Goal: Task Accomplishment & Management: Manage account settings

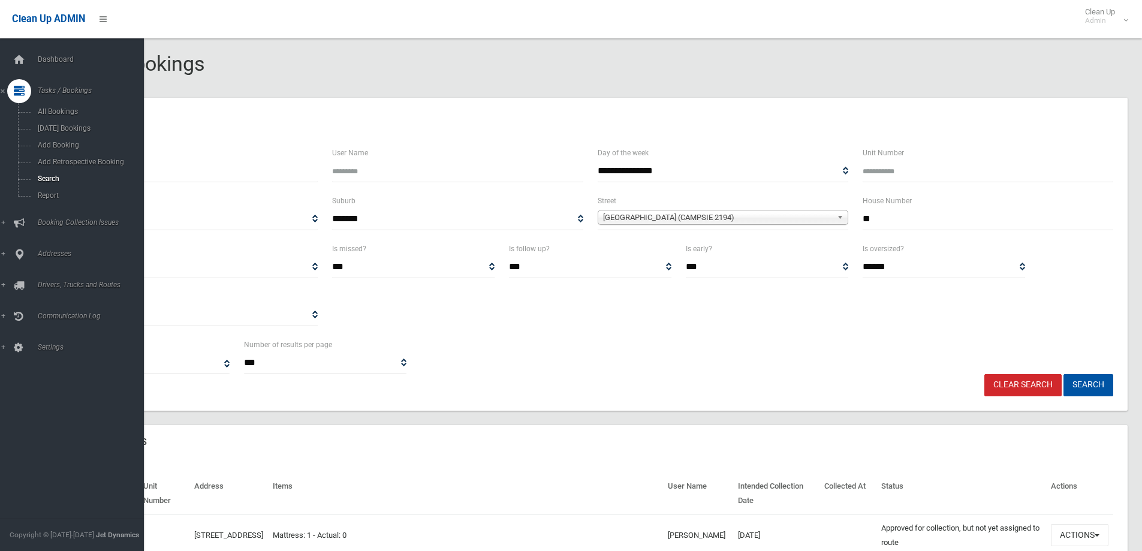
select select
click at [46, 180] on span "Search" at bounding box center [88, 178] width 108 height 8
click at [47, 179] on span "Search" at bounding box center [88, 178] width 108 height 8
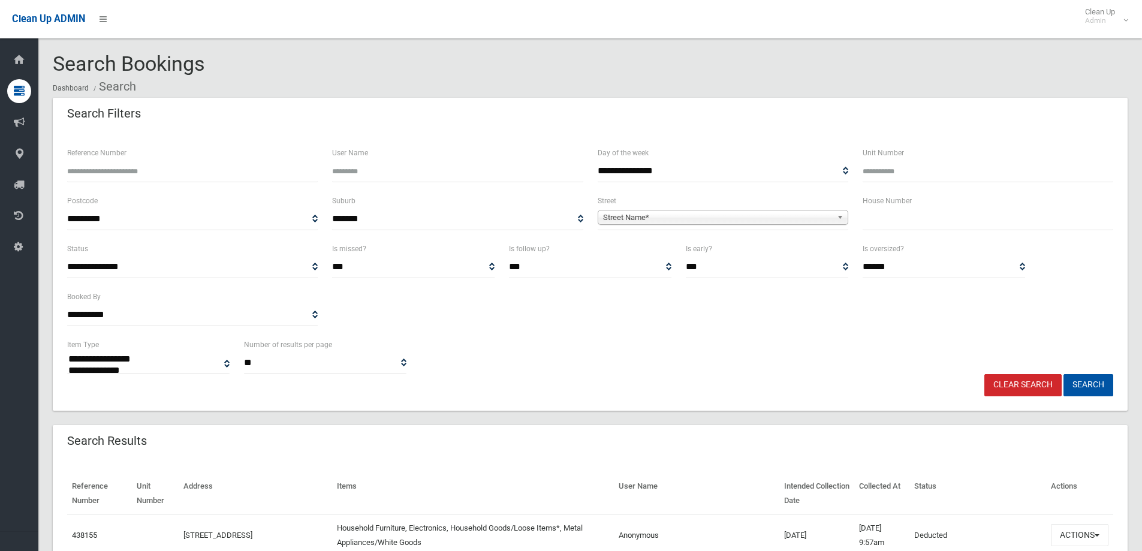
select select
click at [879, 221] on input "text" at bounding box center [987, 219] width 250 height 22
click at [105, 159] on label "Reference Number" at bounding box center [96, 152] width 59 height 13
click at [105, 160] on input "Reference Number" at bounding box center [192, 171] width 250 height 22
type input "******"
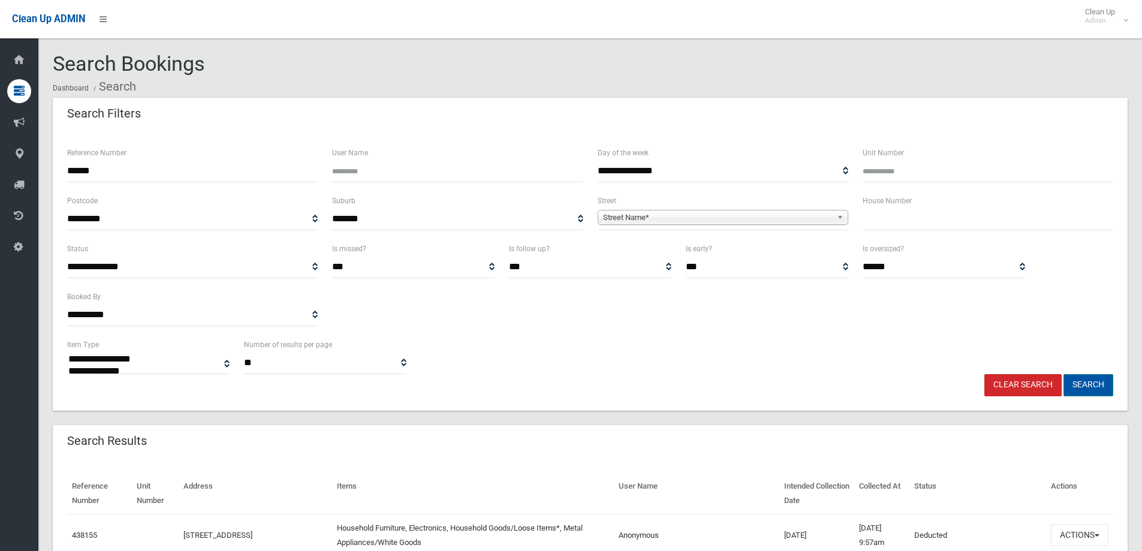
click at [1085, 386] on button "Search" at bounding box center [1088, 385] width 50 height 22
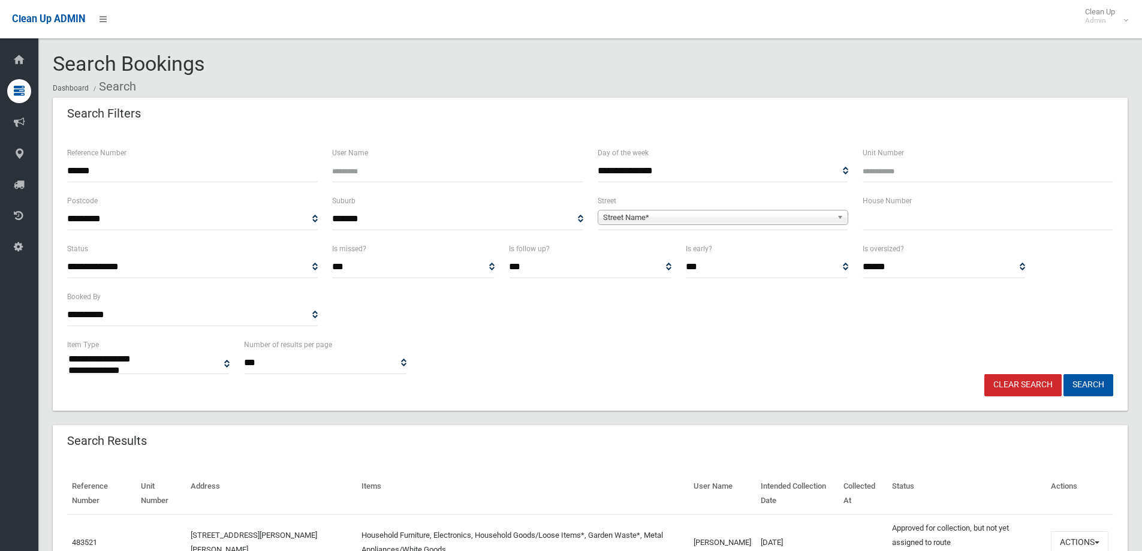
select select
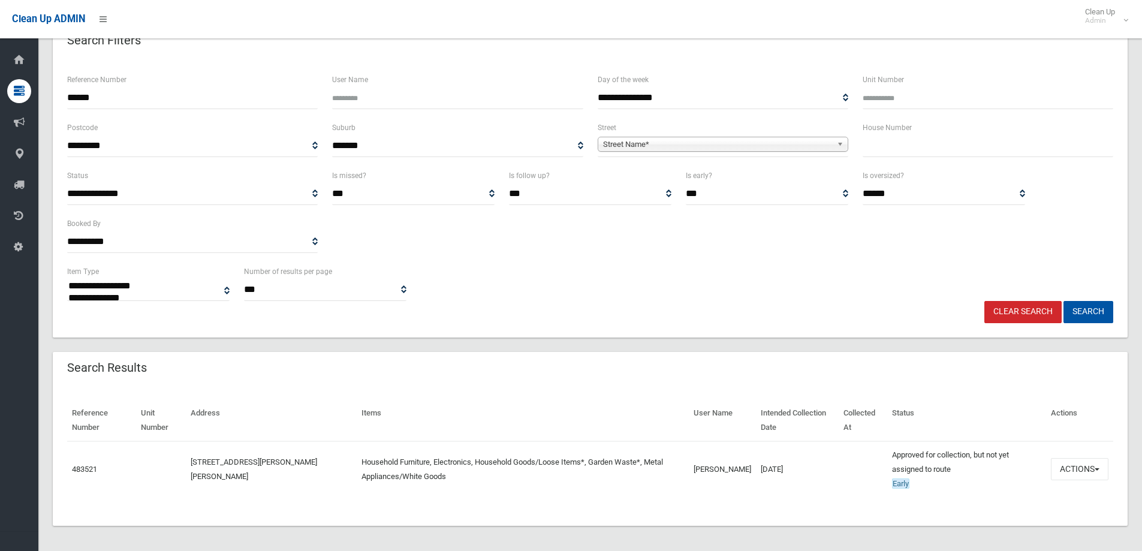
scroll to position [77, 0]
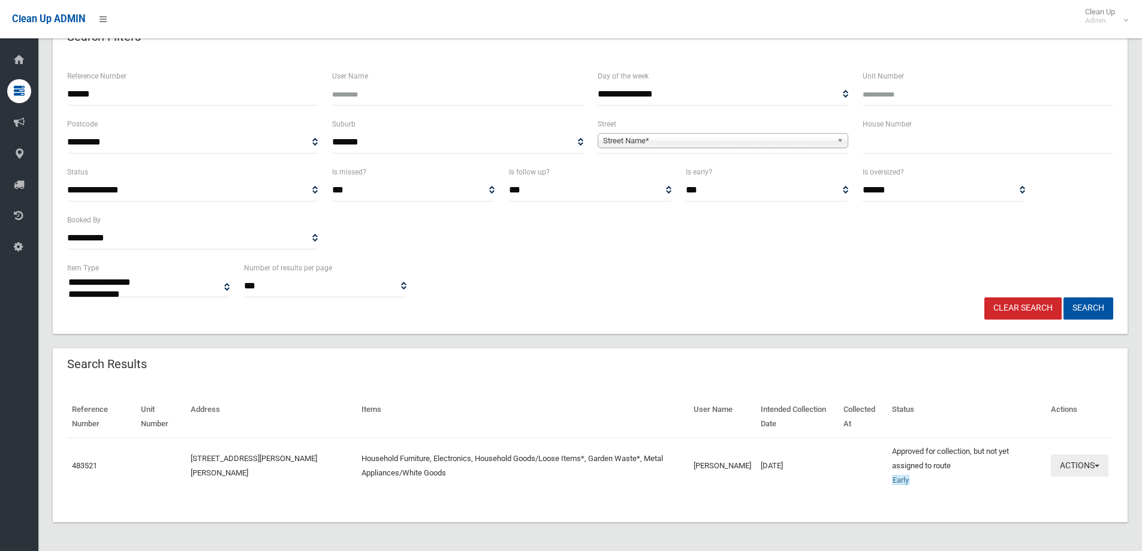
drag, startPoint x: 1069, startPoint y: 467, endPoint x: 1065, endPoint y: 457, distance: 11.6
click at [1067, 464] on button "Actions" at bounding box center [1079, 465] width 58 height 22
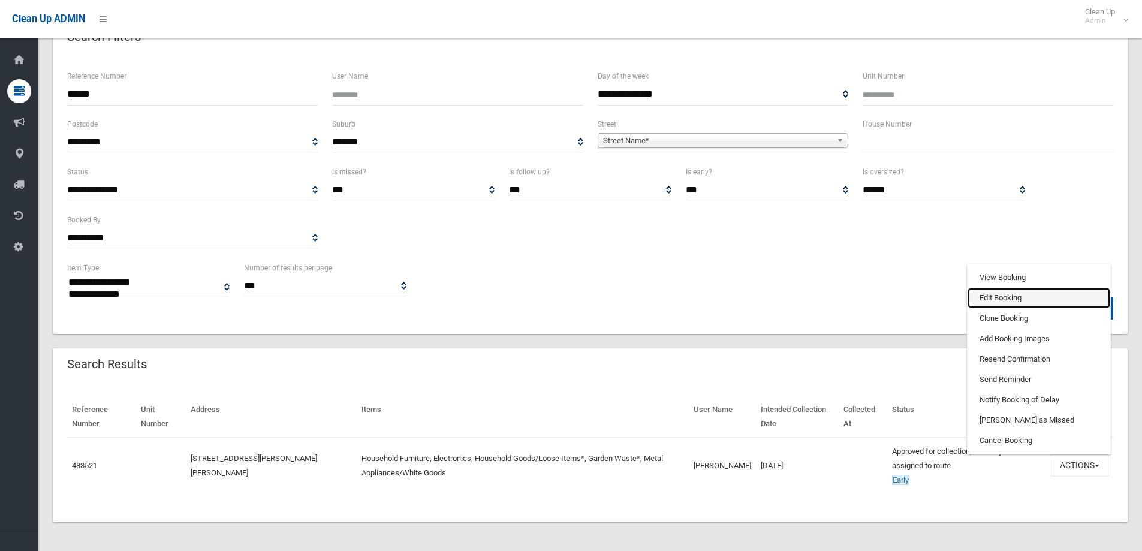
click at [1006, 296] on link "Edit Booking" at bounding box center [1038, 298] width 143 height 20
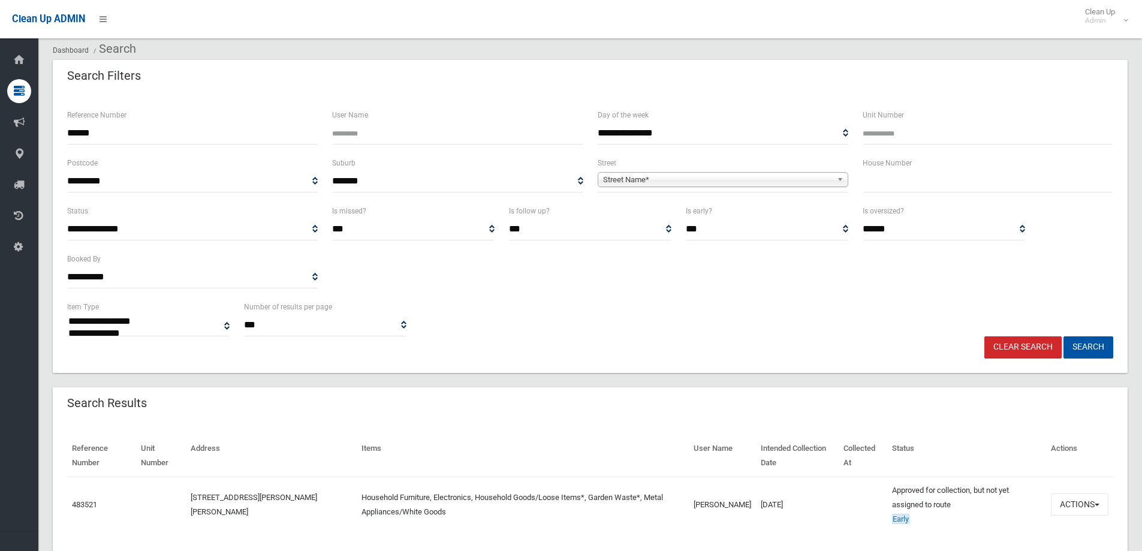
scroll to position [0, 0]
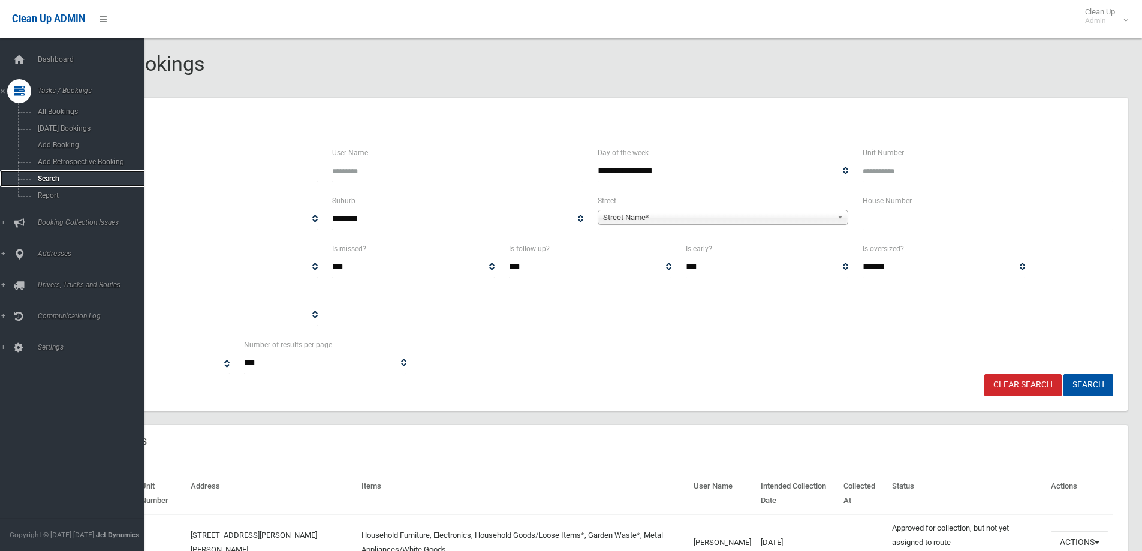
click at [41, 176] on span "Search" at bounding box center [88, 178] width 108 height 8
click at [43, 177] on span "Search" at bounding box center [88, 178] width 108 height 8
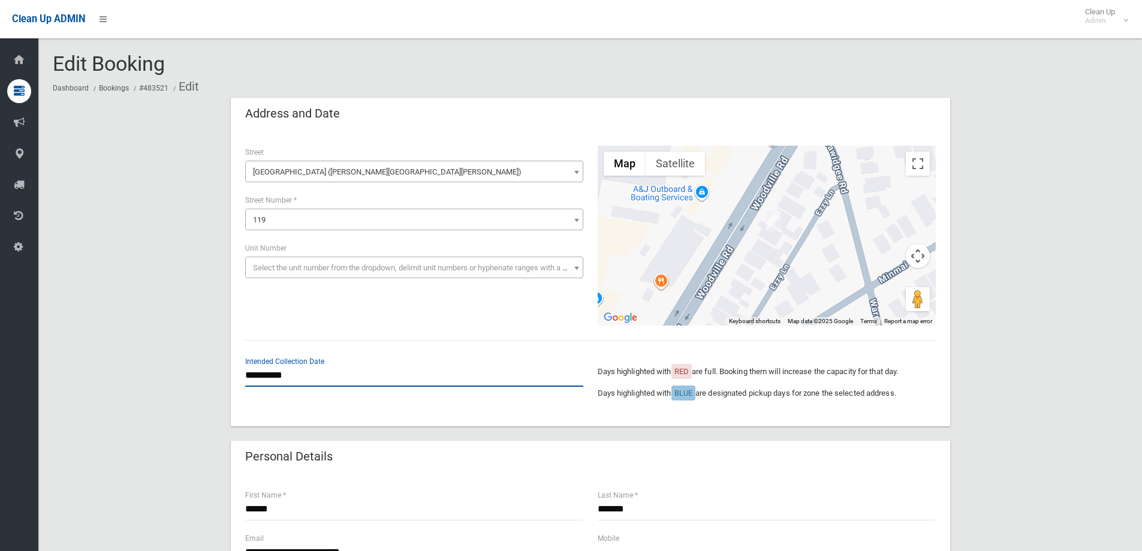
click at [276, 375] on input "**********" at bounding box center [414, 375] width 338 height 22
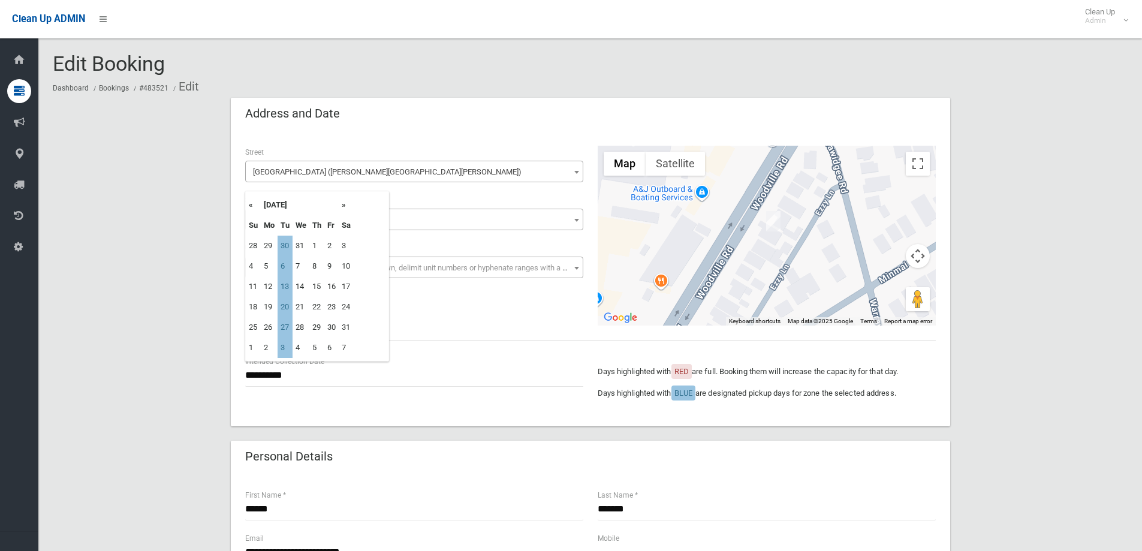
click at [249, 205] on th "«" at bounding box center [253, 205] width 15 height 20
click at [283, 267] on td "4" at bounding box center [284, 266] width 15 height 20
type input "**********"
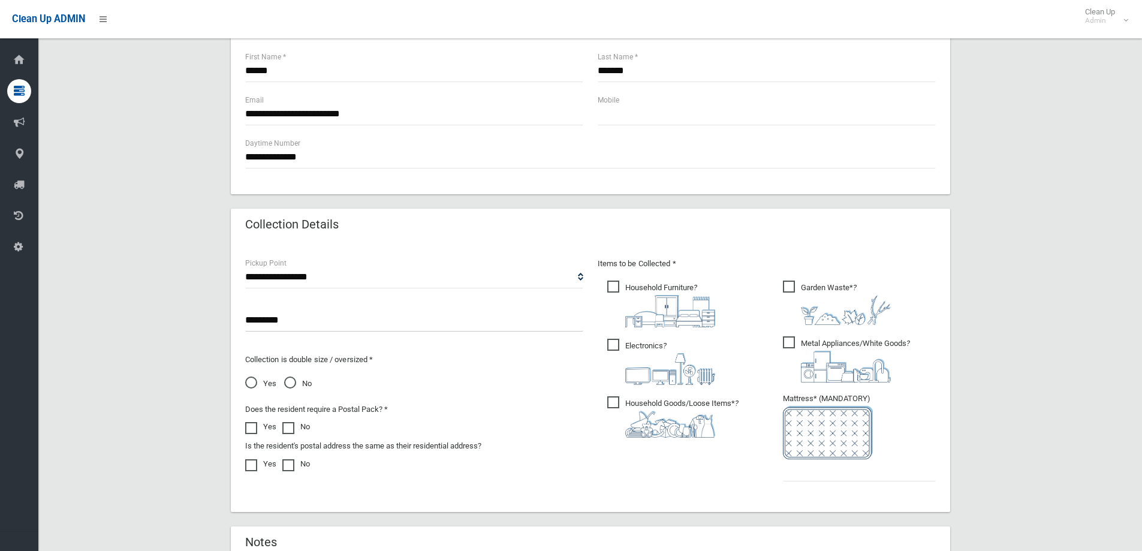
scroll to position [479, 0]
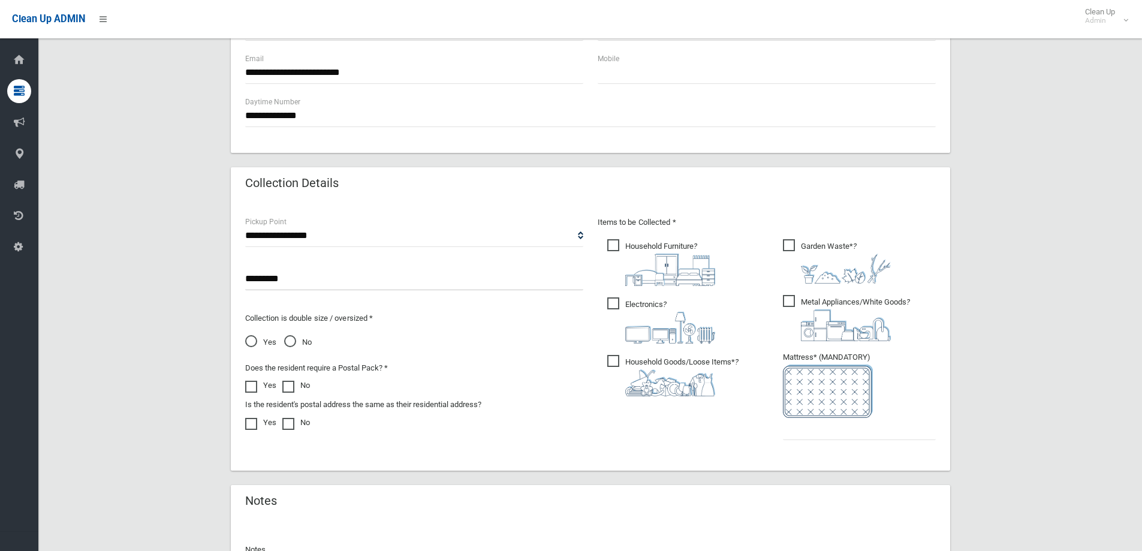
click at [313, 280] on input "*********" at bounding box center [414, 279] width 338 height 22
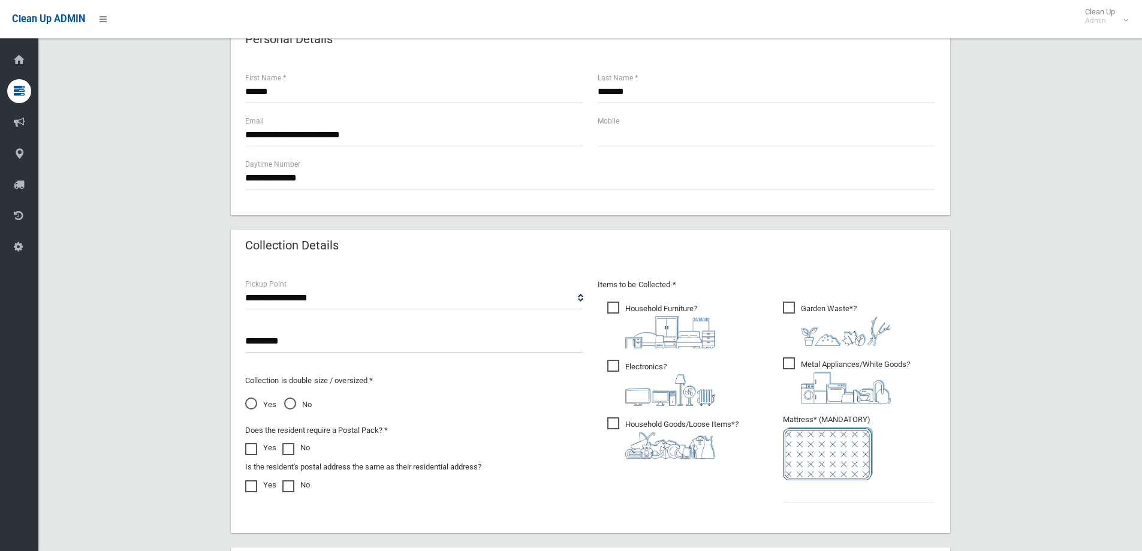
scroll to position [419, 0]
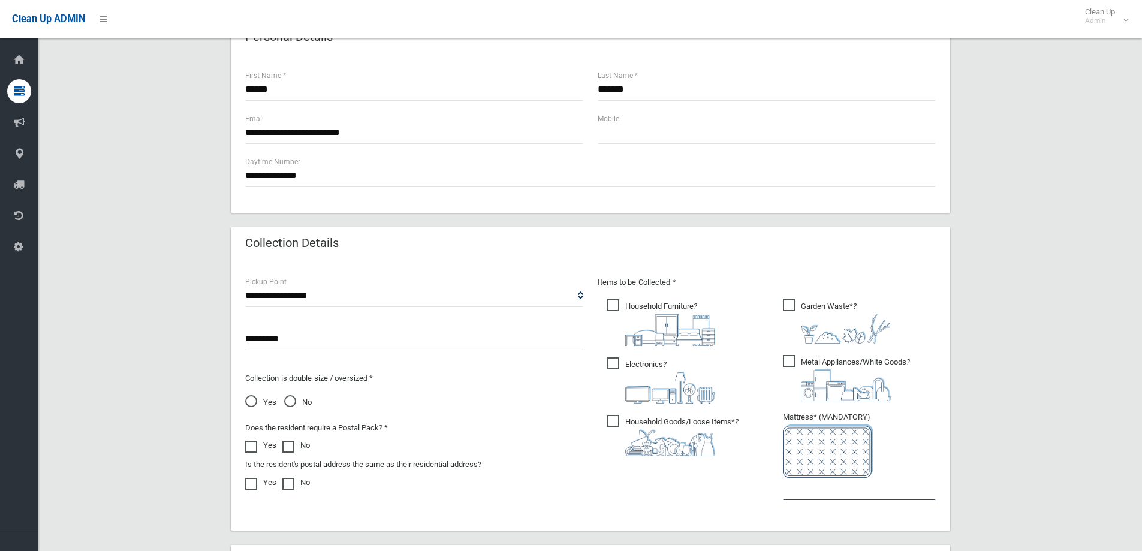
click at [823, 492] on input "text" at bounding box center [859, 489] width 153 height 22
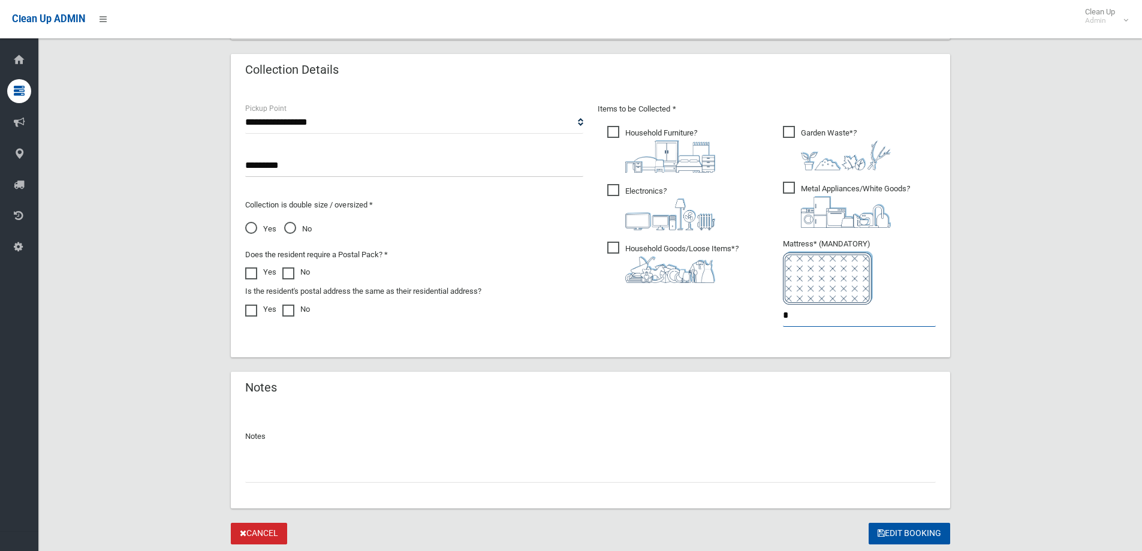
scroll to position [599, 0]
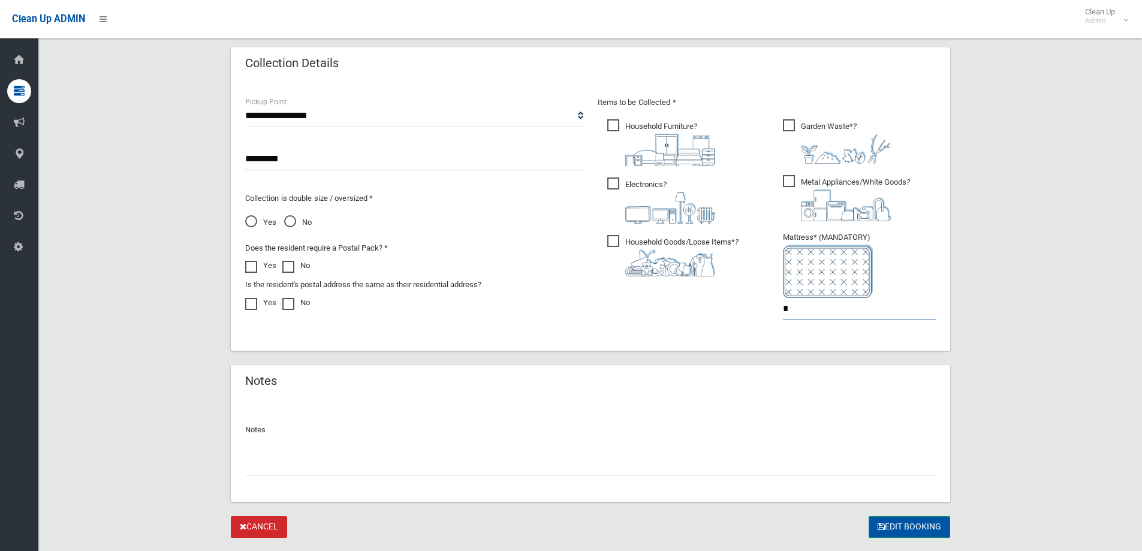
type input "*"
click at [899, 526] on button "Edit Booking" at bounding box center [908, 527] width 81 height 22
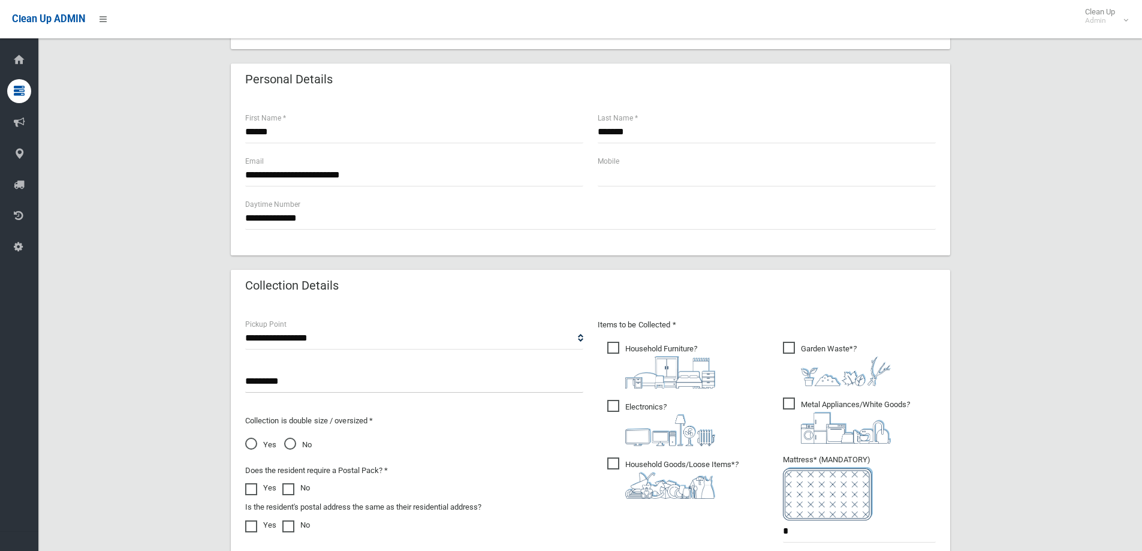
scroll to position [240, 0]
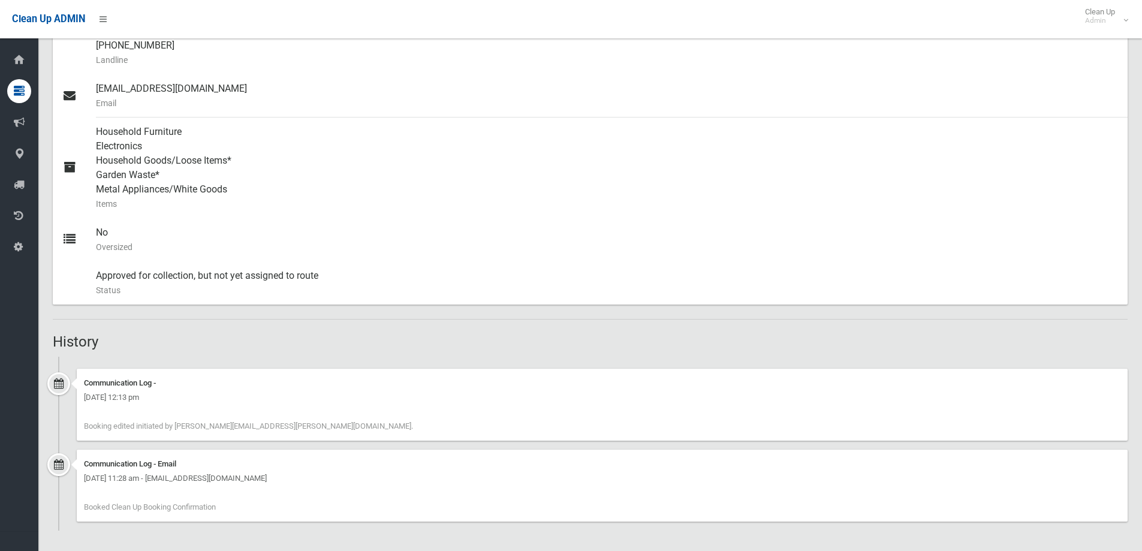
scroll to position [455, 0]
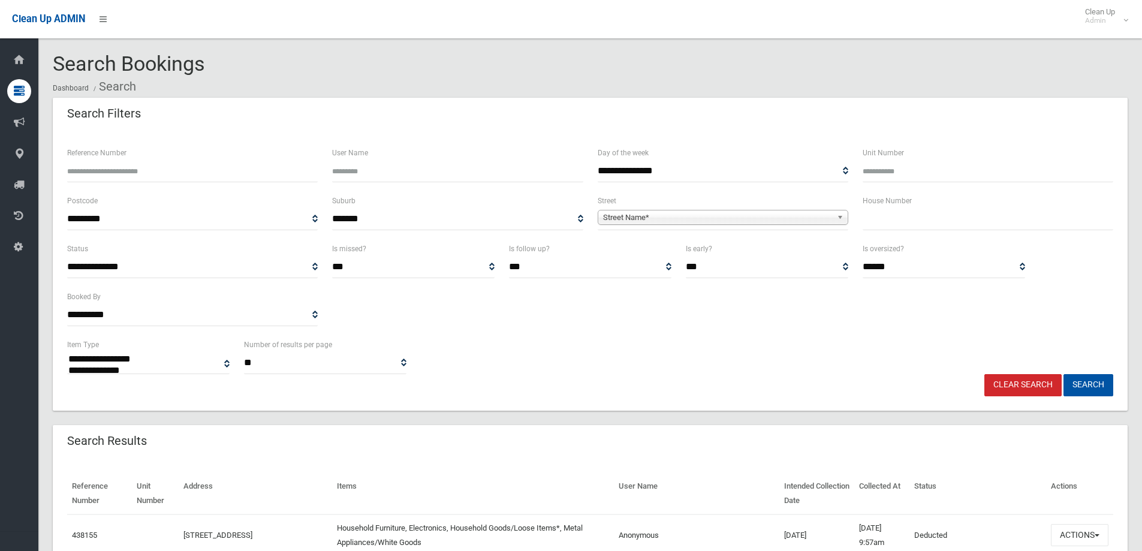
select select
